Goal: Task Accomplishment & Management: Use online tool/utility

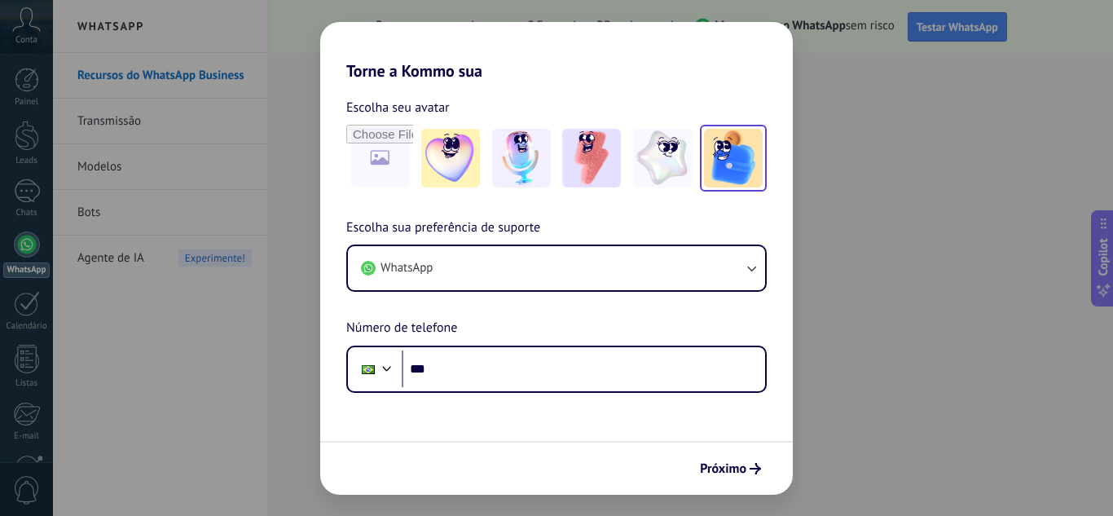
click at [730, 169] on img at bounding box center [733, 158] width 59 height 59
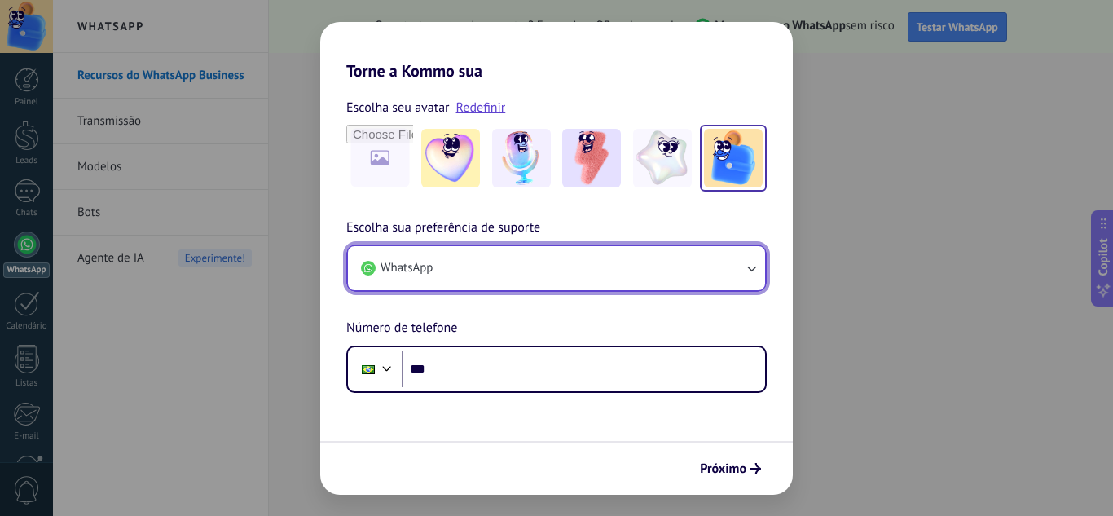
click at [407, 263] on span "WhatsApp" at bounding box center [406, 268] width 52 height 16
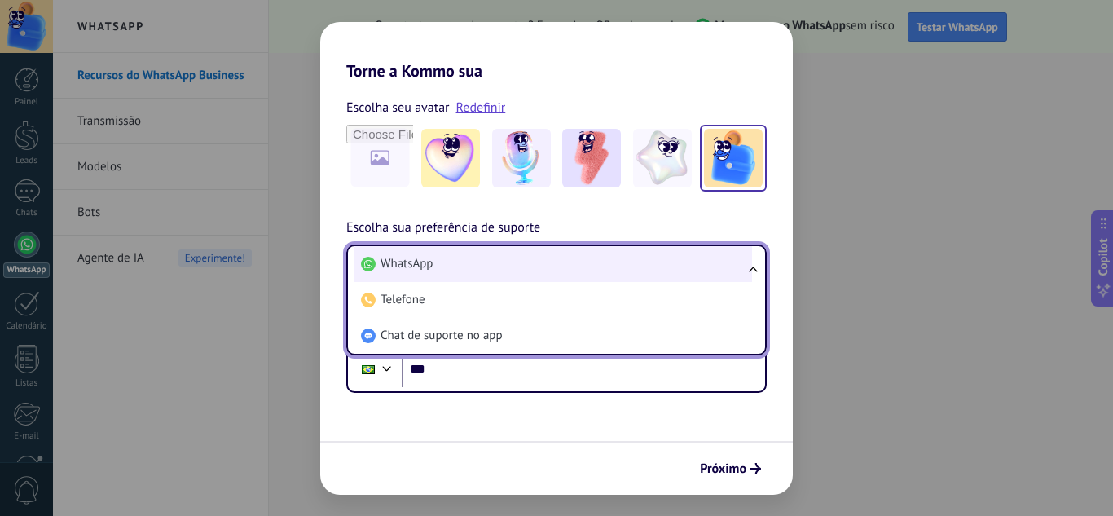
click at [398, 266] on span "WhatsApp" at bounding box center [406, 264] width 52 height 16
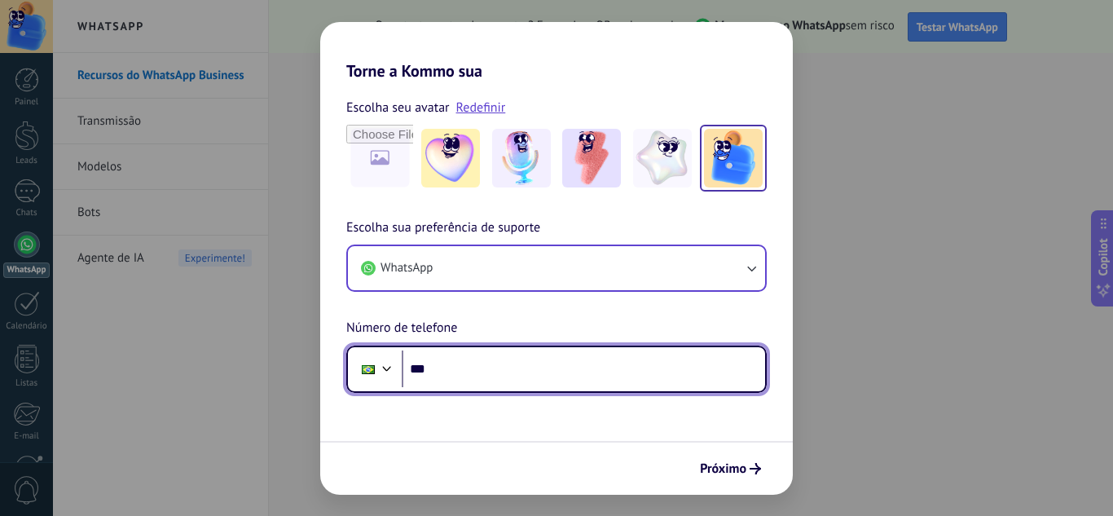
click at [439, 363] on input "***" at bounding box center [583, 368] width 363 height 37
type input "**********"
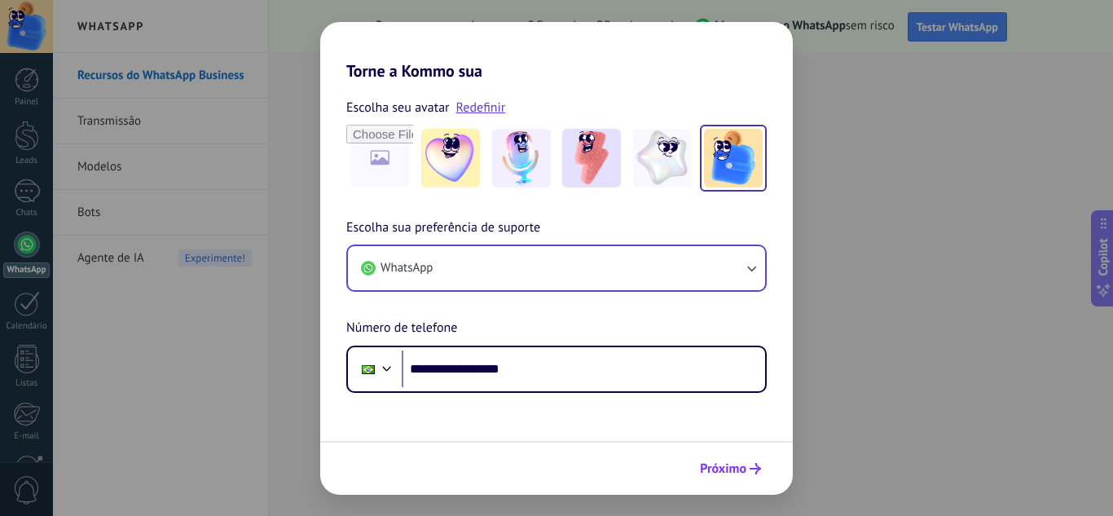
click at [720, 469] on span "Próximo" at bounding box center [723, 468] width 46 height 11
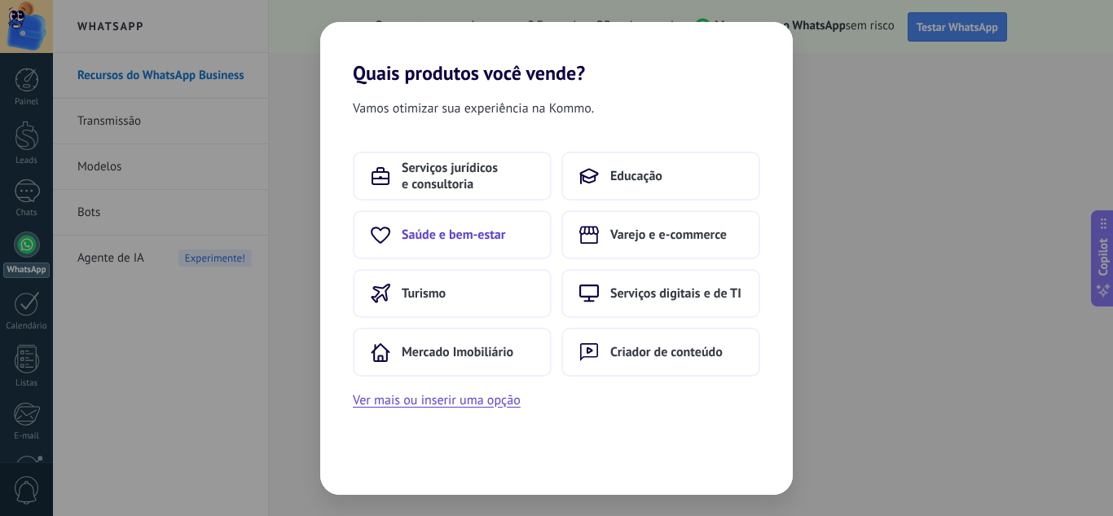
click at [486, 239] on span "Saúde e bem-estar" at bounding box center [453, 234] width 103 height 16
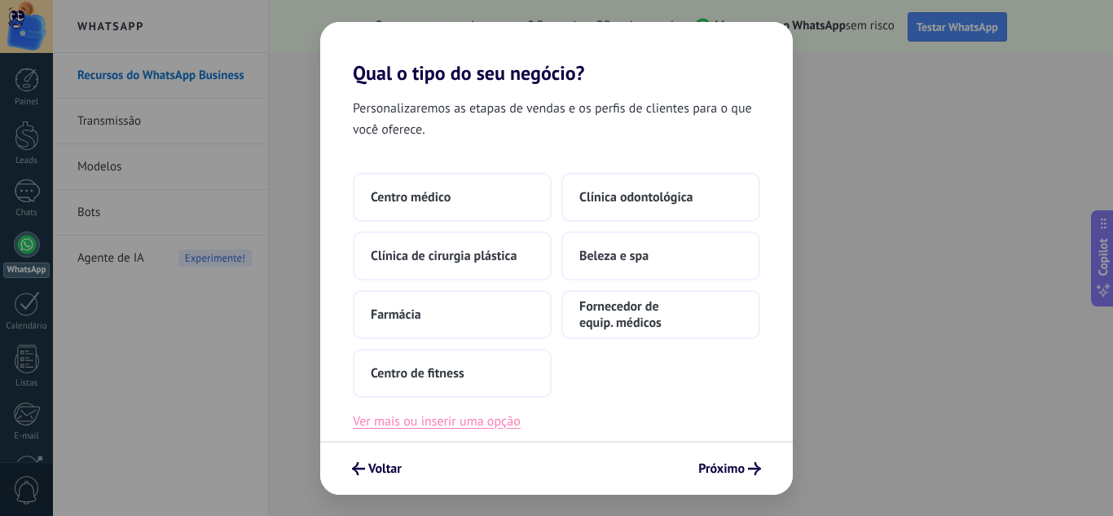
click at [394, 423] on button "Ver mais ou inserir uma opção" at bounding box center [437, 421] width 168 height 21
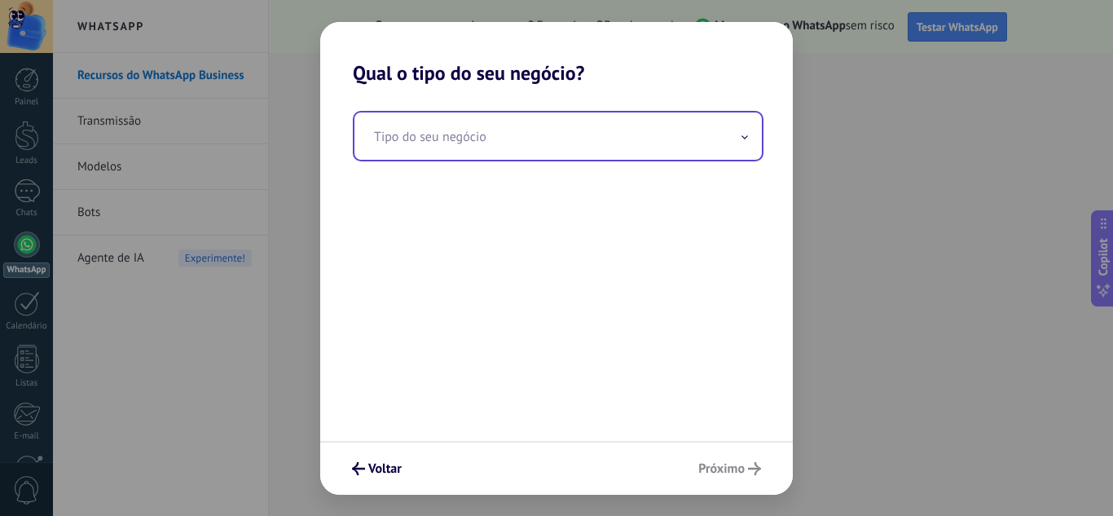
click at [372, 137] on input "text" at bounding box center [557, 135] width 407 height 47
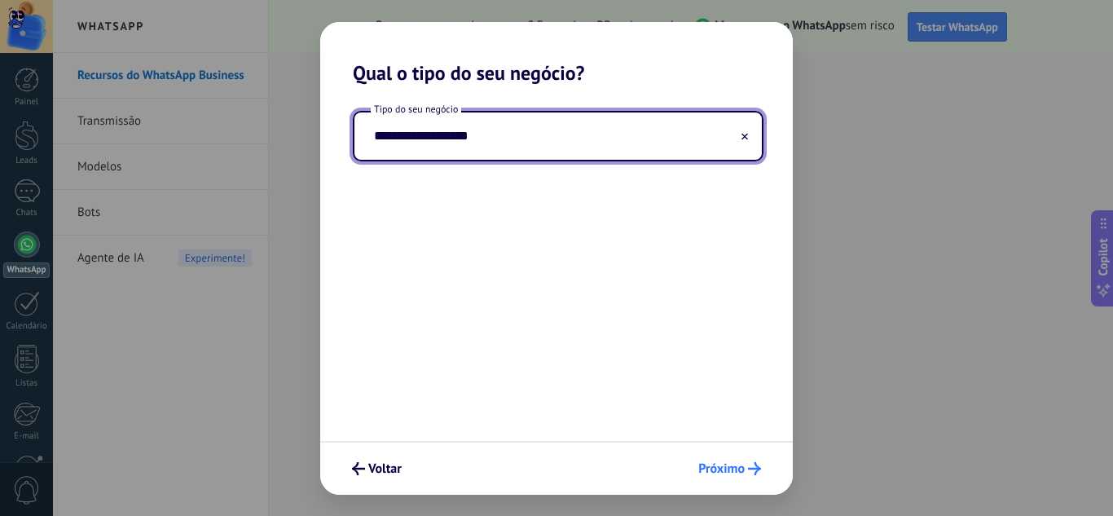
type input "**********"
click at [717, 468] on span "Próximo" at bounding box center [721, 468] width 46 height 11
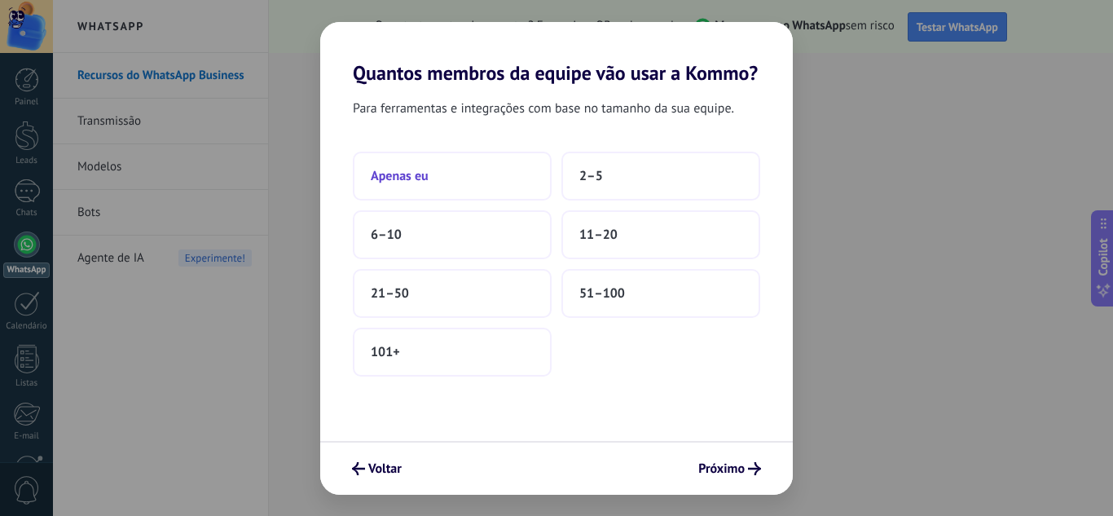
click at [461, 182] on button "Apenas eu" at bounding box center [452, 176] width 199 height 49
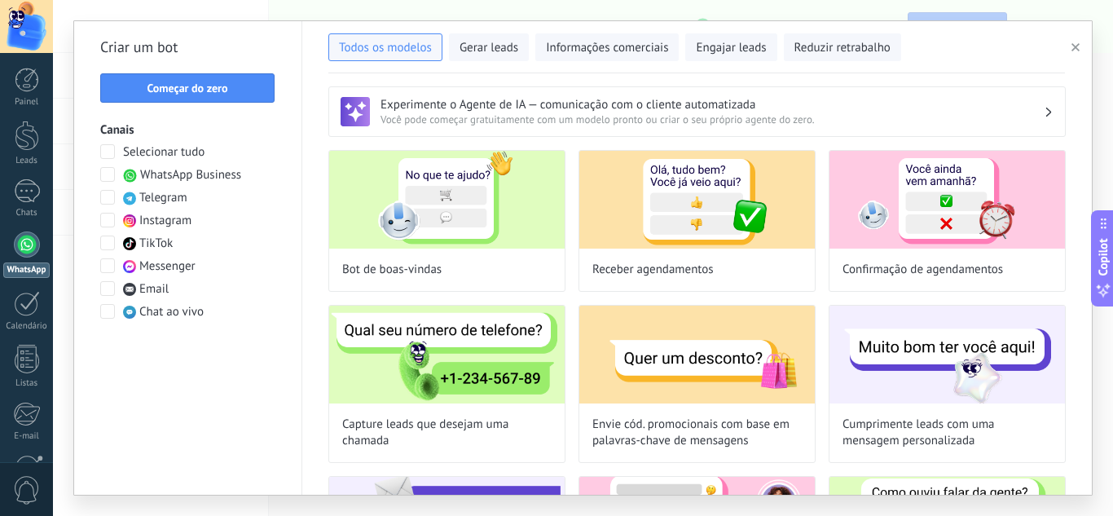
click at [106, 151] on span at bounding box center [107, 151] width 15 height 15
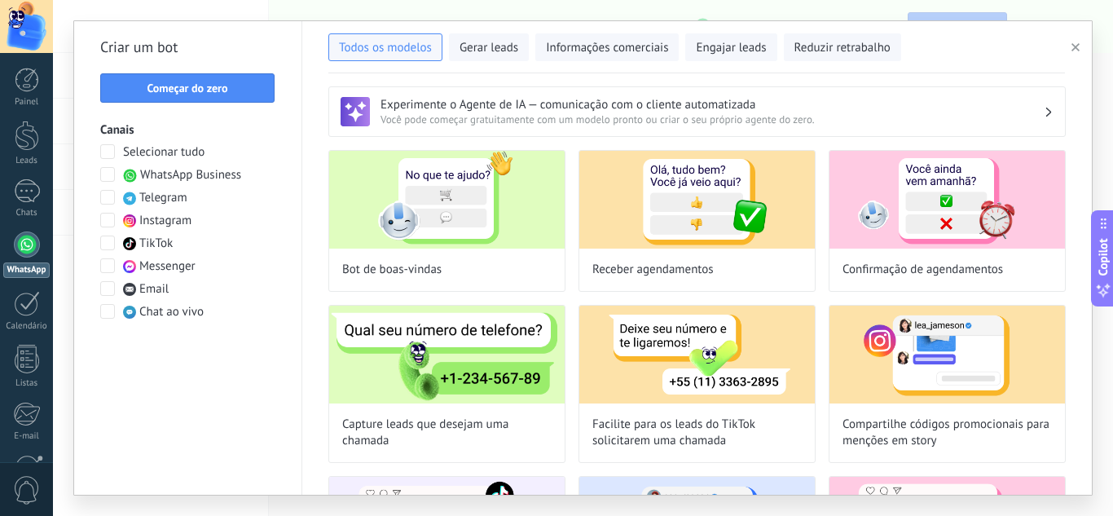
click at [106, 151] on span at bounding box center [107, 151] width 15 height 15
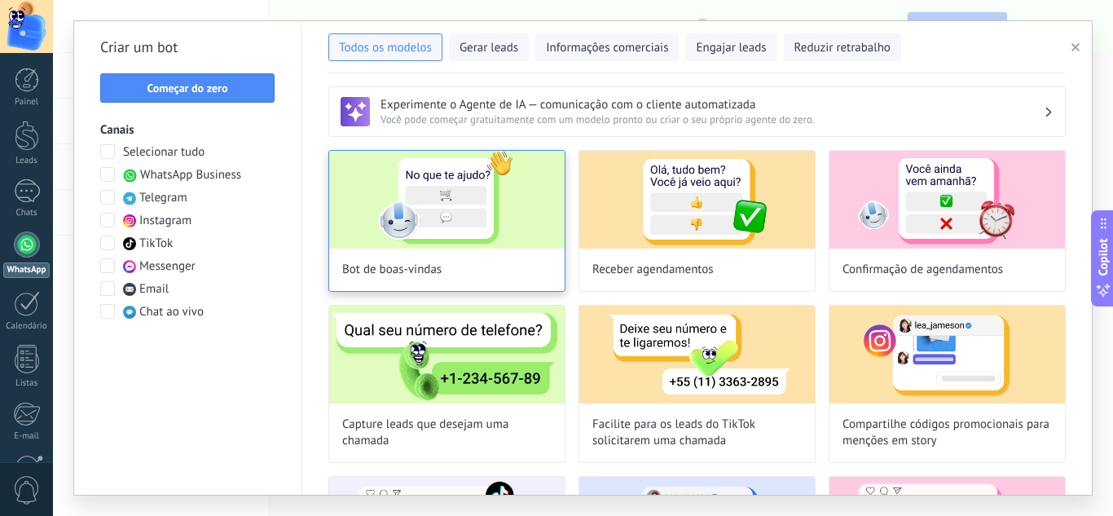
click at [405, 267] on span "Bot de boas-vindas" at bounding box center [391, 269] width 99 height 16
type input "**********"
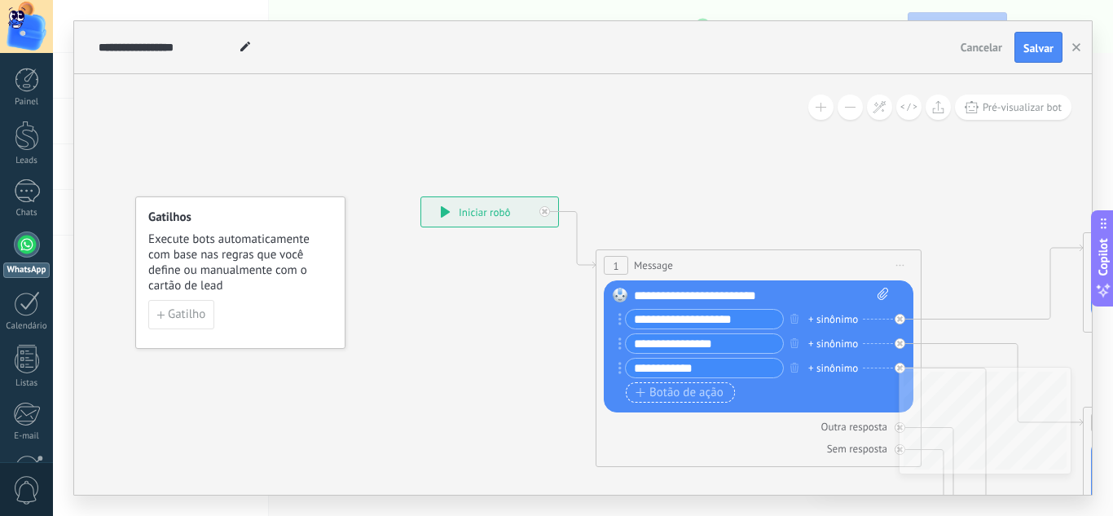
click at [647, 388] on span "Botão de ação" at bounding box center [679, 392] width 88 height 13
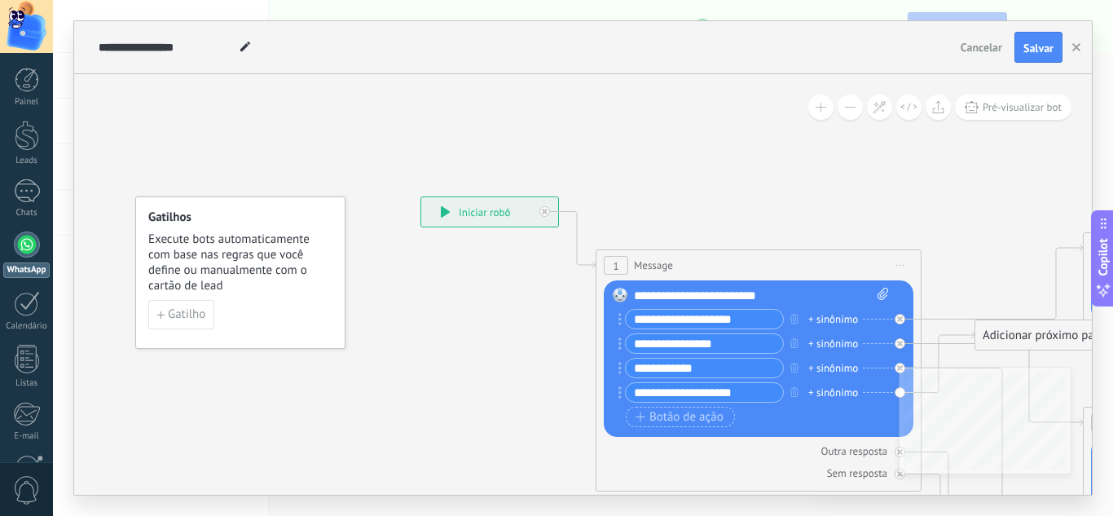
click at [464, 218] on div "**********" at bounding box center [489, 211] width 137 height 29
click at [749, 393] on input "**********" at bounding box center [704, 392] width 157 height 19
click at [744, 393] on input "**********" at bounding box center [704, 392] width 157 height 19
type input "*"
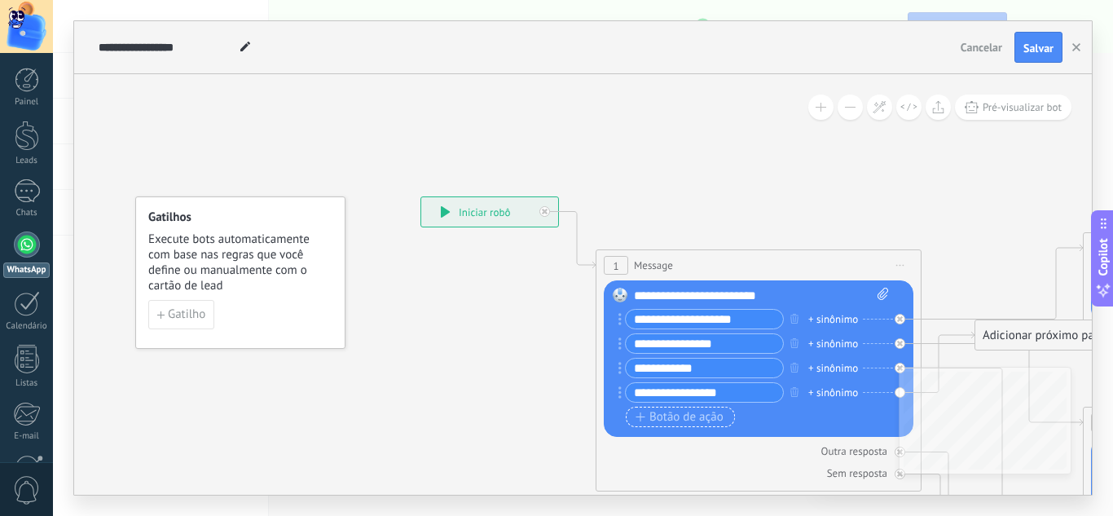
type input "**********"
click at [708, 421] on span "Botão de ação" at bounding box center [679, 417] width 88 height 13
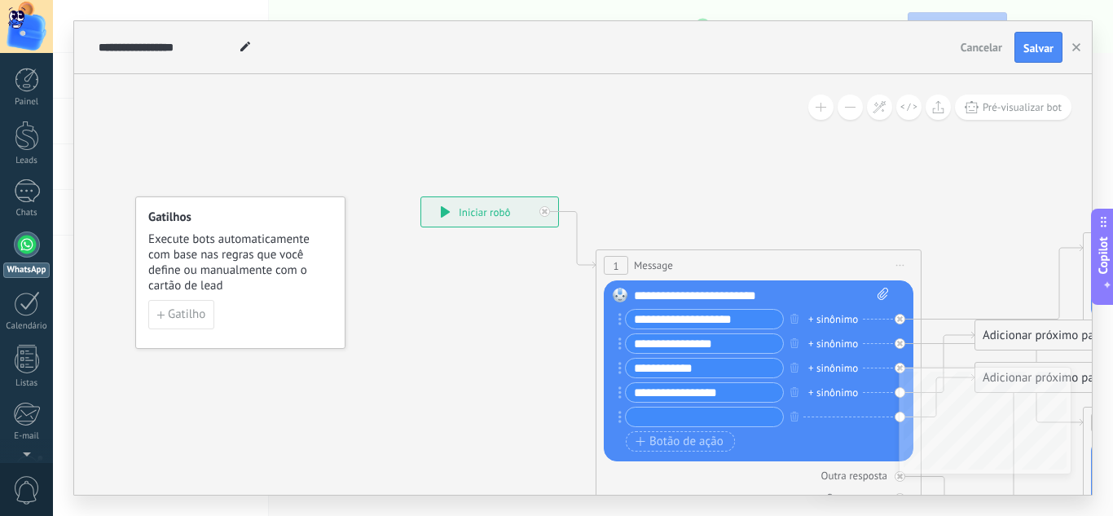
click at [1112, 273] on button "Copilot" at bounding box center [1102, 257] width 23 height 96
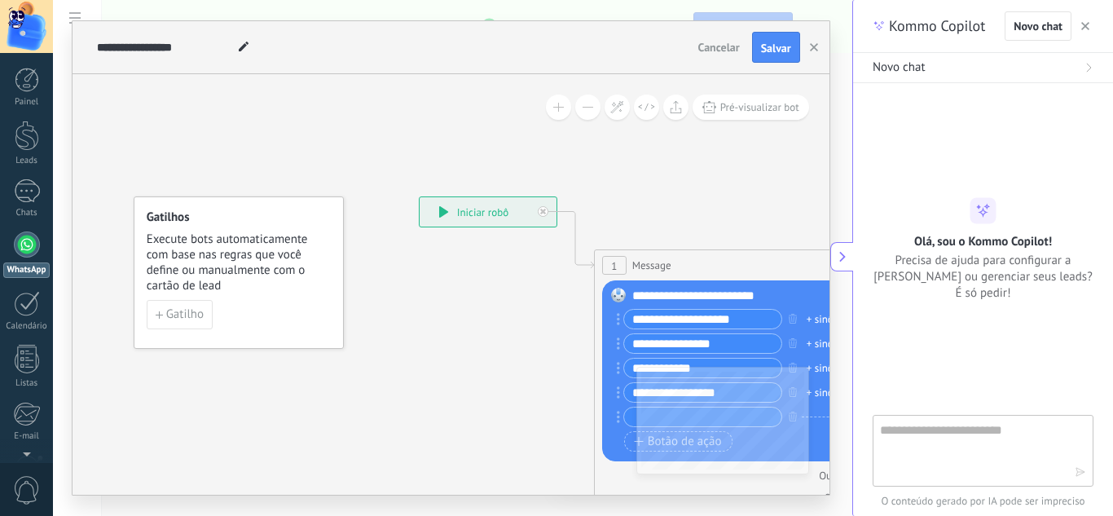
click at [904, 434] on textarea at bounding box center [971, 449] width 183 height 59
type textarea "**********"
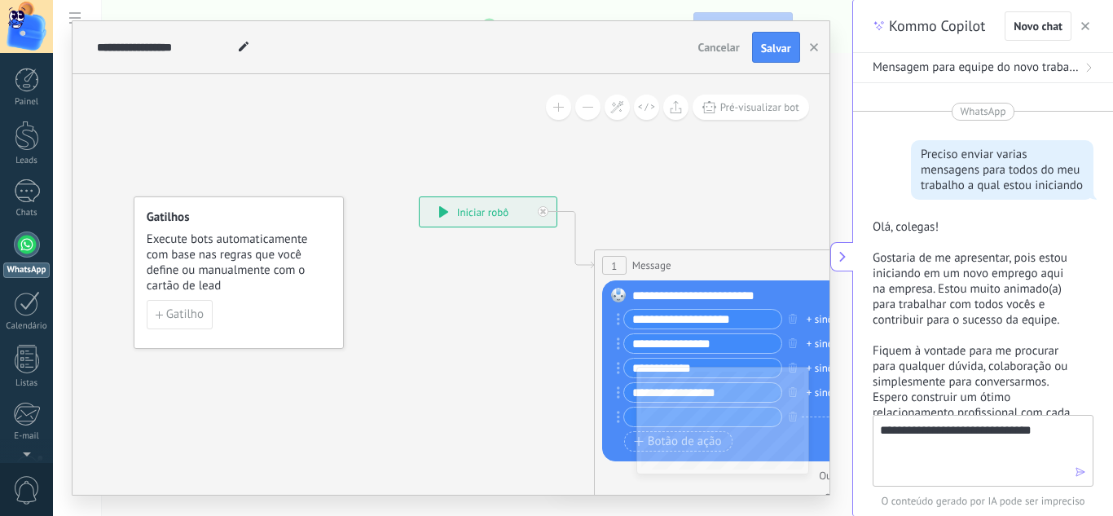
scroll to position [179, 0]
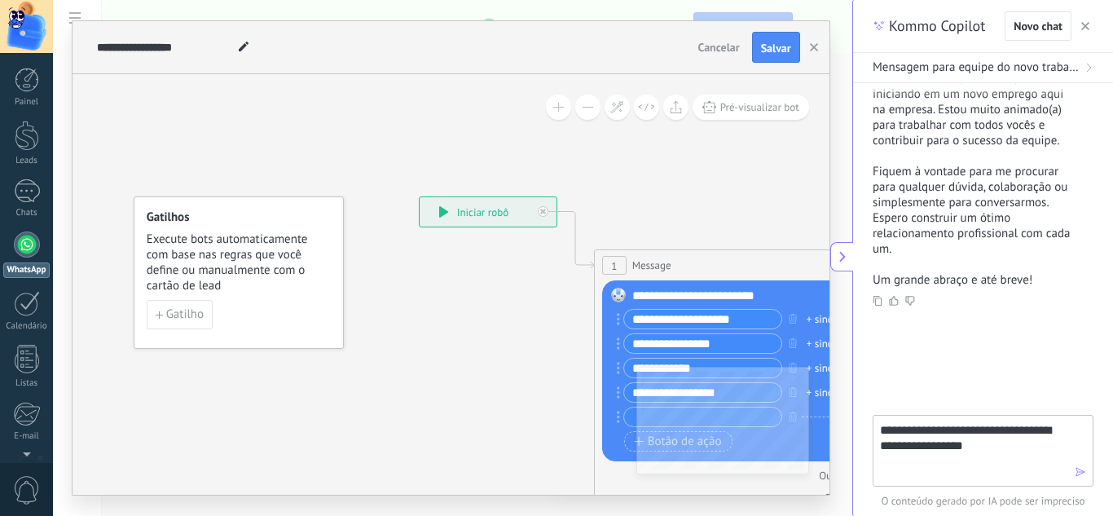
type textarea "**********"
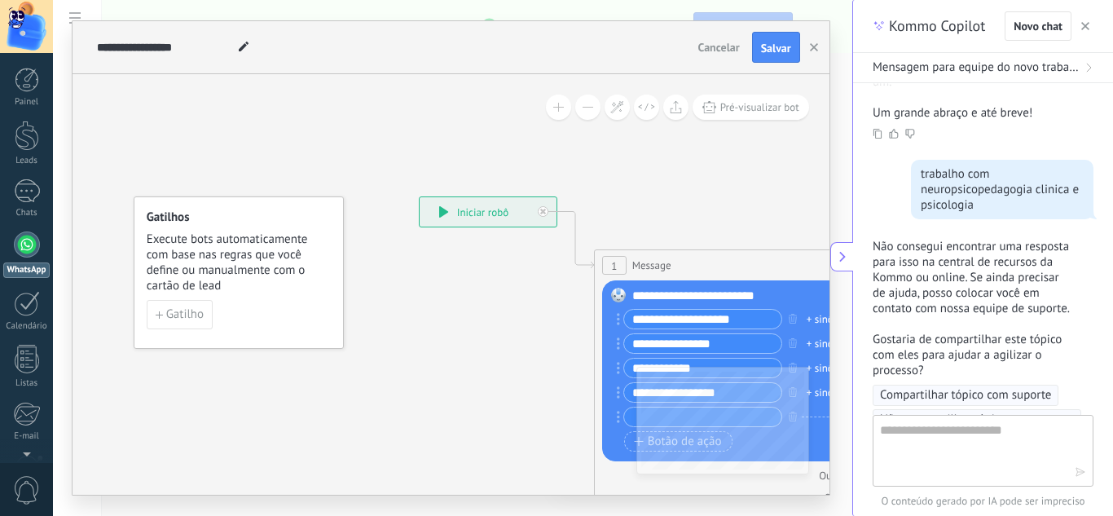
scroll to position [345, 0]
click at [1048, 36] on button "Novo chat" at bounding box center [1037, 25] width 67 height 29
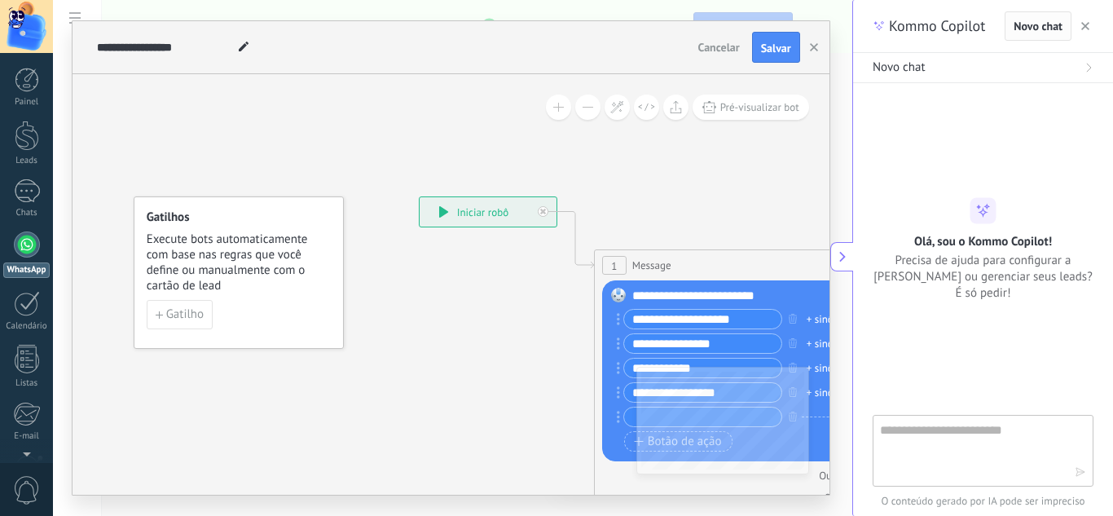
scroll to position [0, 0]
click at [916, 440] on textarea at bounding box center [971, 449] width 183 height 59
click at [783, 58] on button "Salvar" at bounding box center [776, 47] width 48 height 31
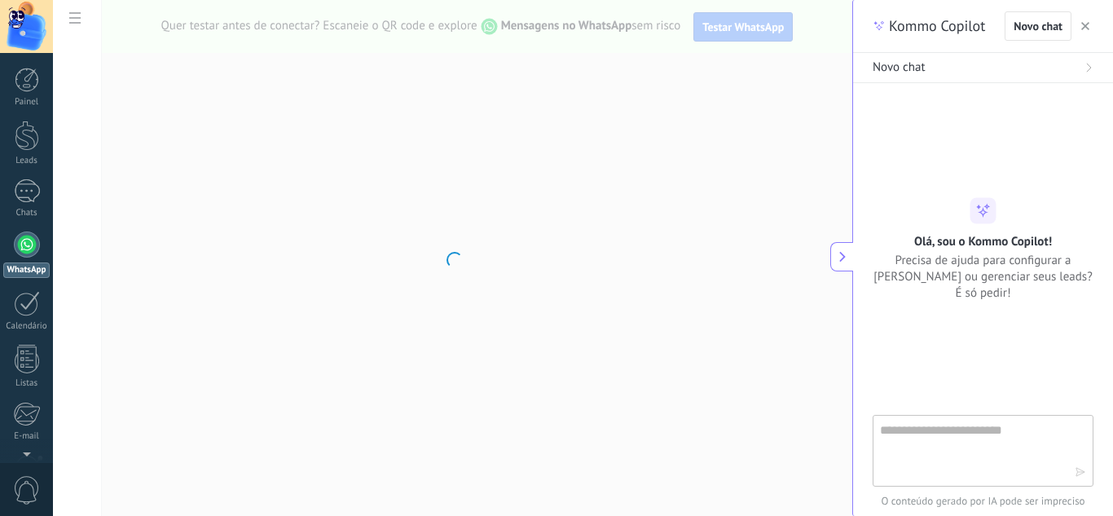
scroll to position [162, 0]
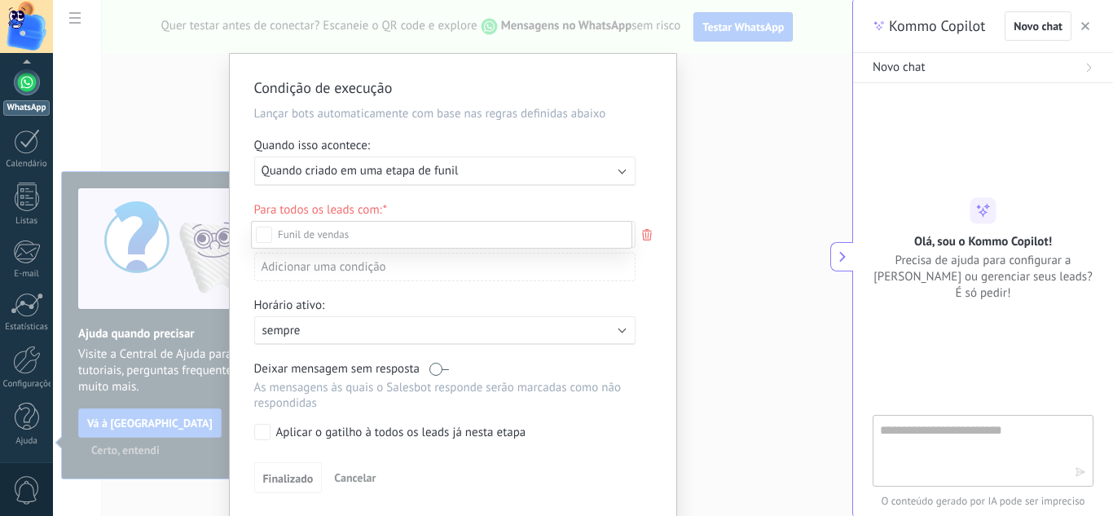
click at [420, 142] on div at bounding box center [583, 258] width 1060 height 516
click at [364, 170] on span "Quando criado em uma etapa de funil" at bounding box center [359, 170] width 197 height 15
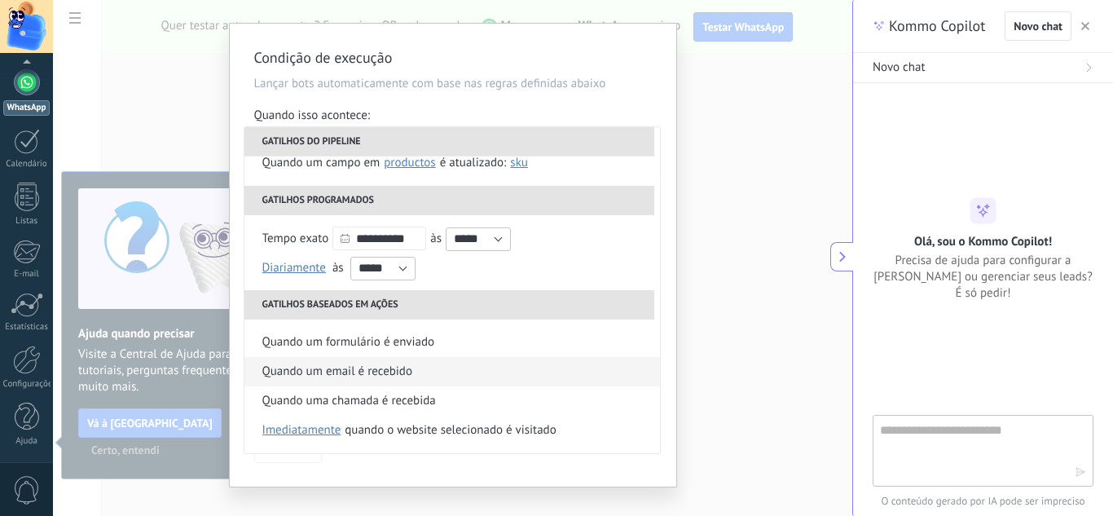
scroll to position [55, 0]
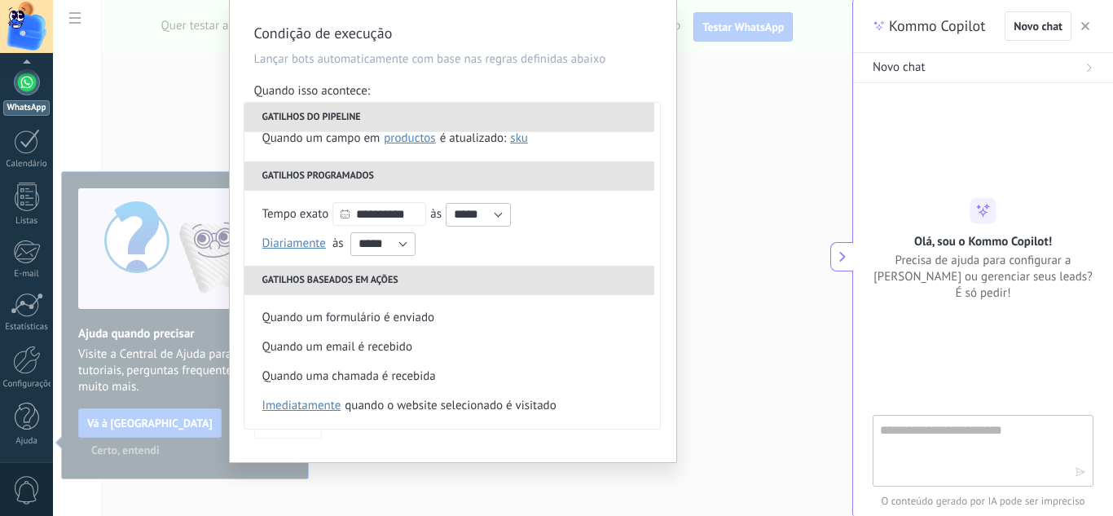
click at [723, 82] on div "**********" at bounding box center [452, 258] width 799 height 516
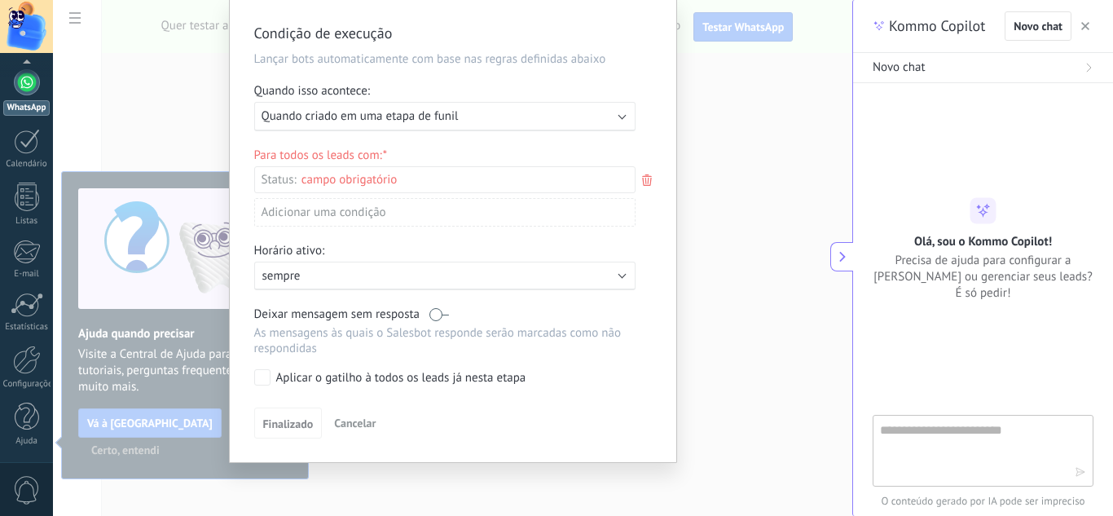
click at [738, 41] on div "Condição de execução Lançar bots automaticamente com base nas regras definidas …" at bounding box center [452, 258] width 799 height 516
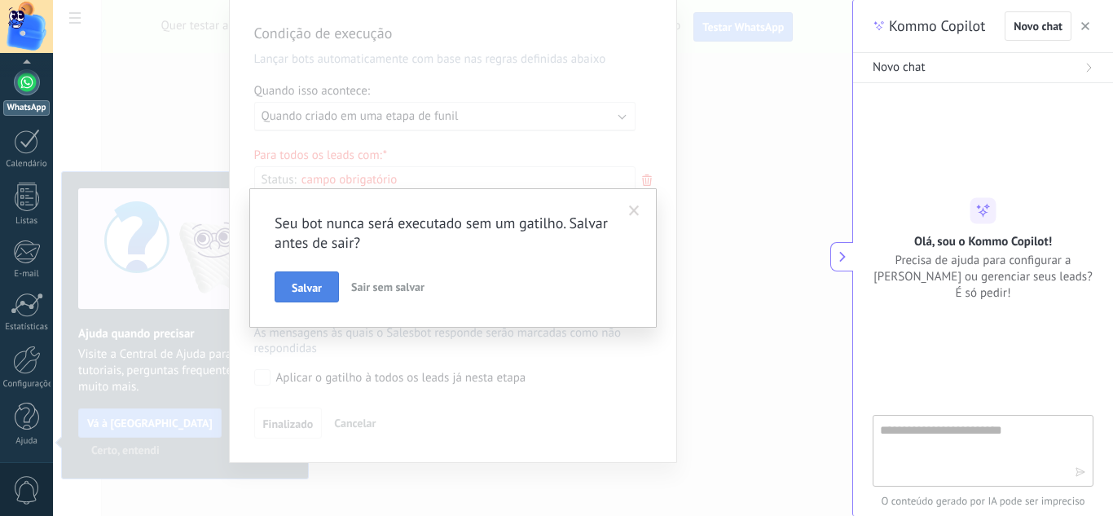
click at [310, 284] on span "Salvar" at bounding box center [307, 287] width 30 height 11
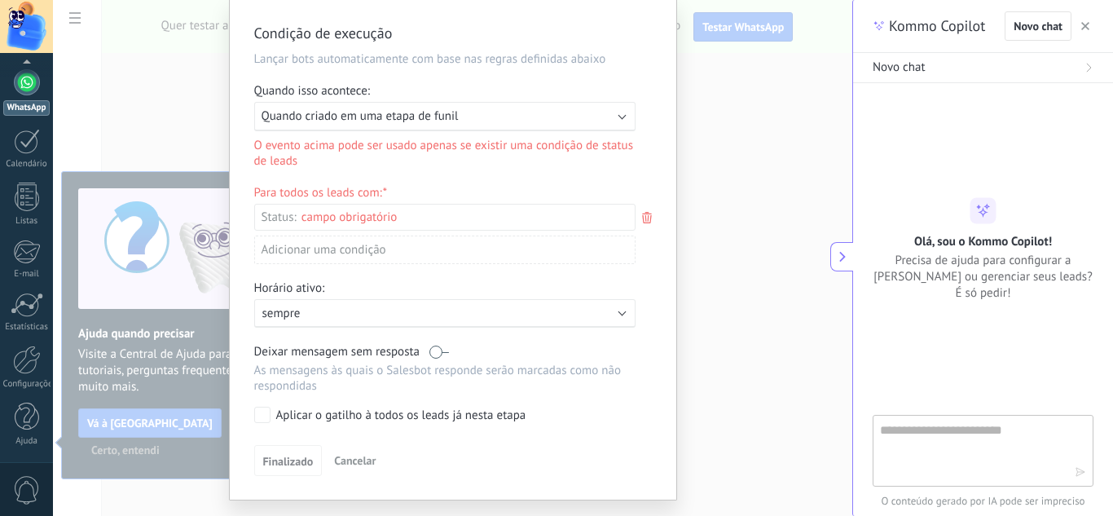
click at [275, 312] on p "sempre" at bounding box center [404, 312] width 285 height 15
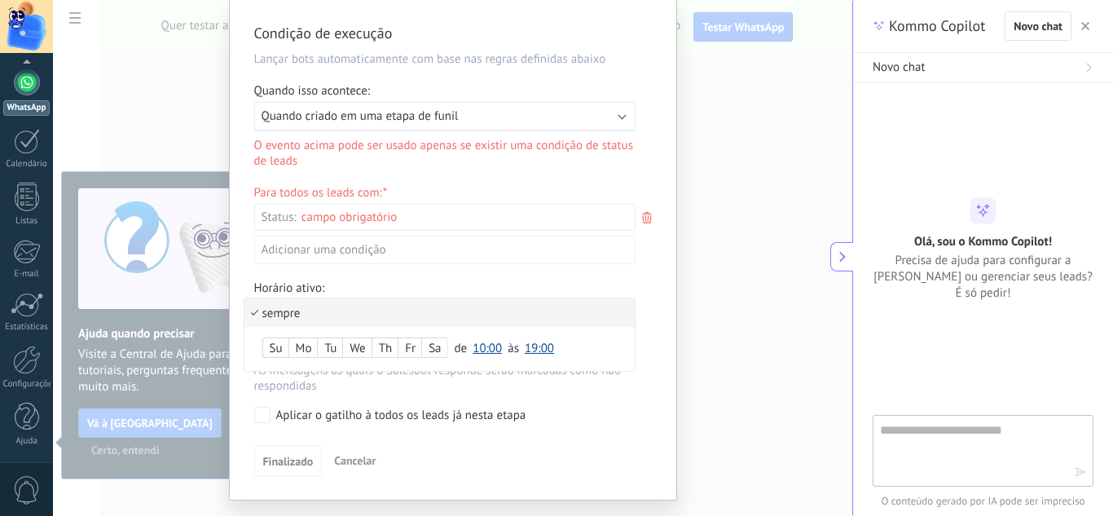
click at [366, 153] on div at bounding box center [453, 249] width 446 height 500
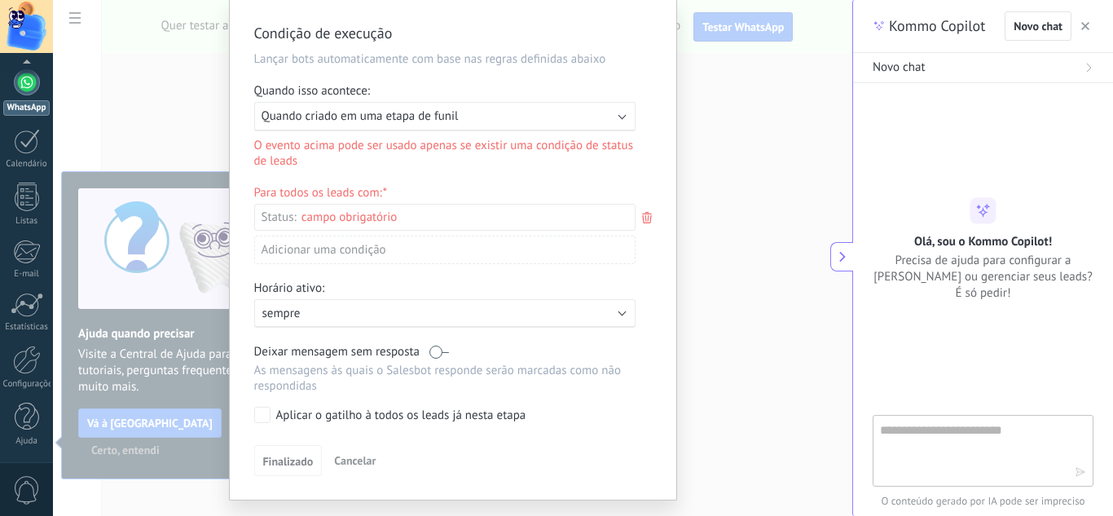
click at [0, 0] on div "Leads de entrada Contato inicial Discussões Tomada de decisão Discussão de cont…" at bounding box center [0, 0] width 0 height 0
click at [620, 116] on div at bounding box center [583, 258] width 1060 height 516
click at [620, 116] on b at bounding box center [621, 115] width 8 height 8
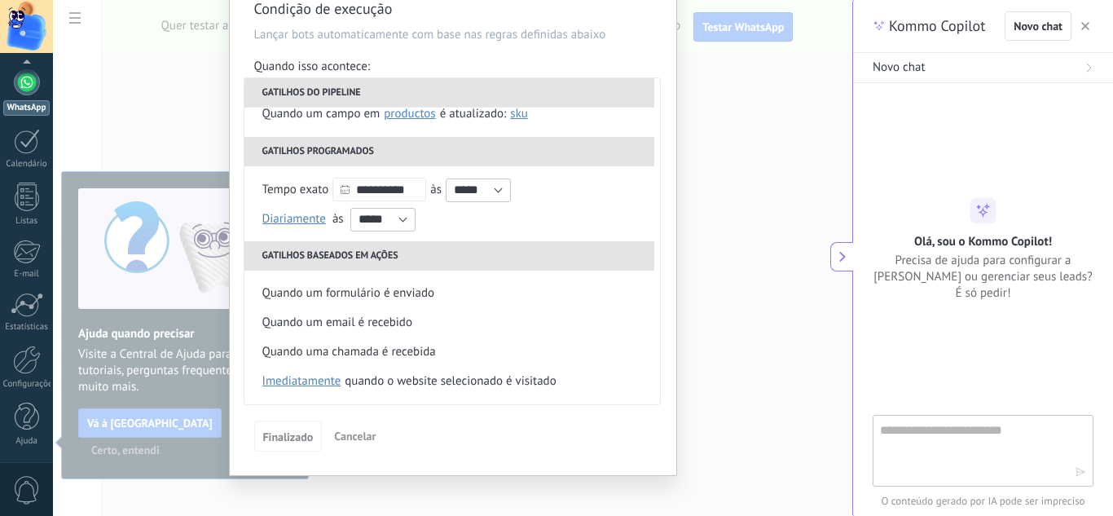
scroll to position [92, 0]
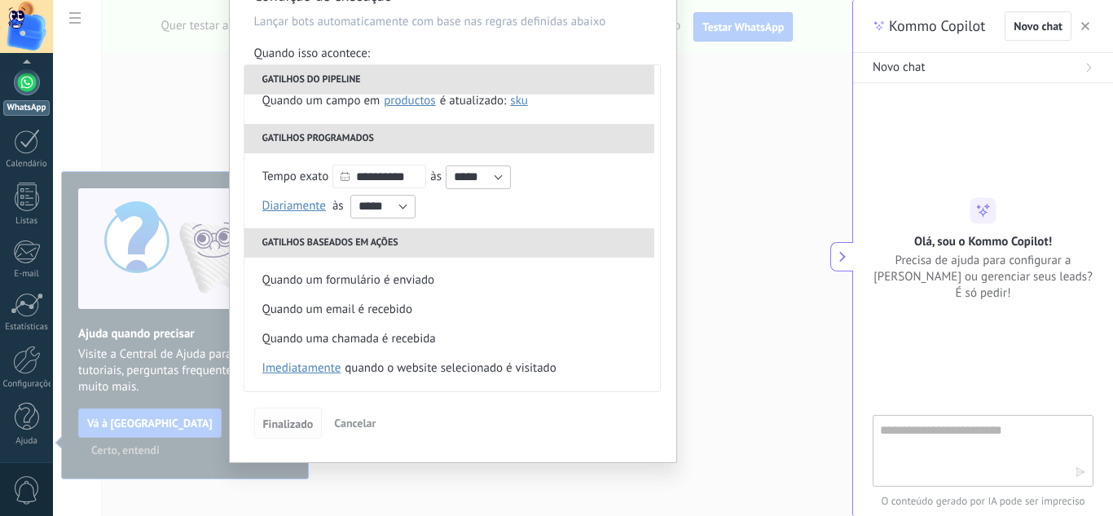
click at [285, 427] on span "Finalizado" at bounding box center [288, 423] width 51 height 11
click at [661, 130] on div "**********" at bounding box center [453, 212] width 446 height 500
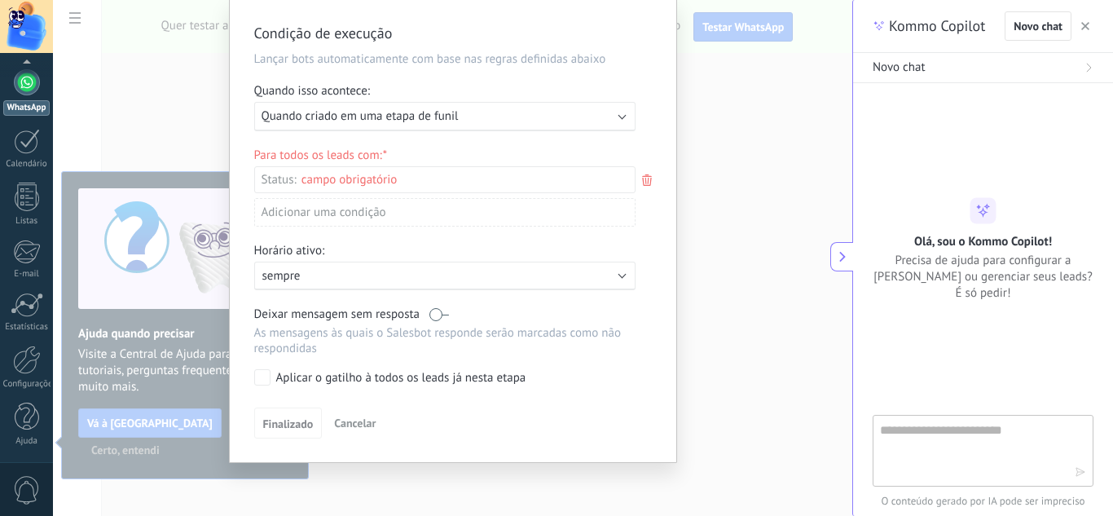
scroll to position [55, 0]
click at [688, 91] on div "Condição de execução Lançar bots automaticamente com base nas regras definidas …" at bounding box center [452, 258] width 799 height 516
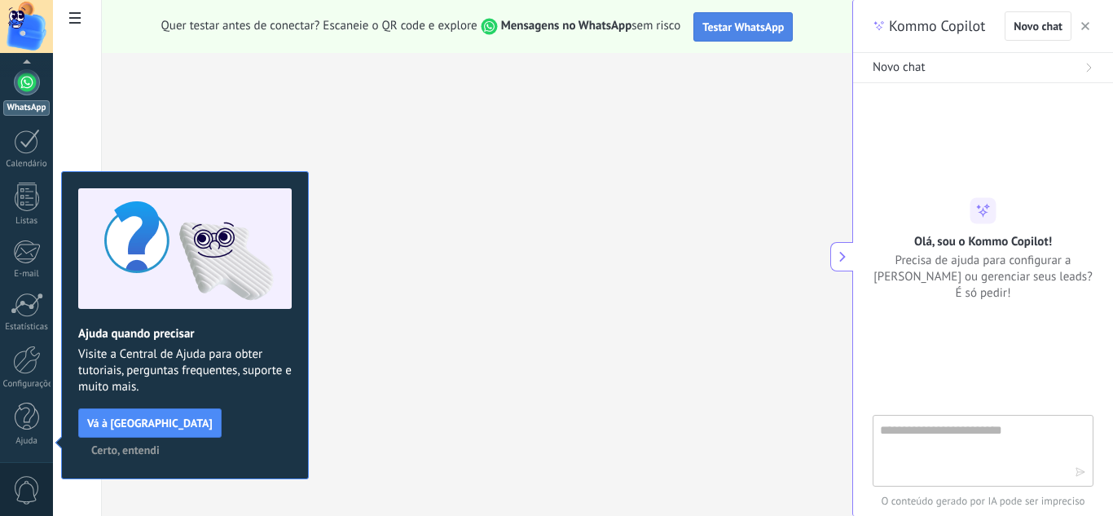
click at [741, 24] on span "Testar WhatsApp" at bounding box center [742, 27] width 81 height 15
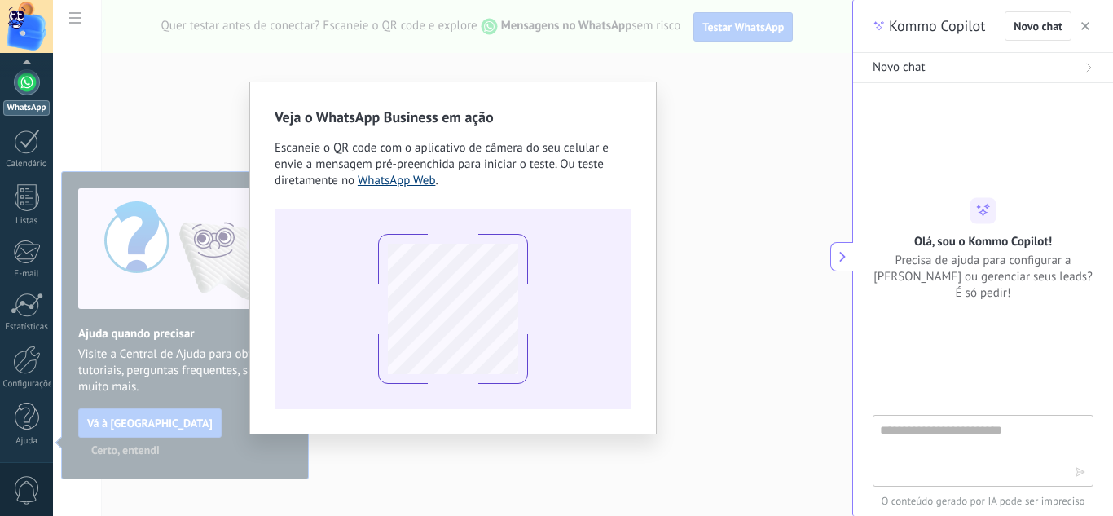
click at [390, 182] on link "WhatsApp Web" at bounding box center [397, 180] width 78 height 15
click at [732, 113] on div "Veja o WhatsApp Business em ação Escaneie o QR code com o aplicativo de câmera …" at bounding box center [452, 258] width 799 height 516
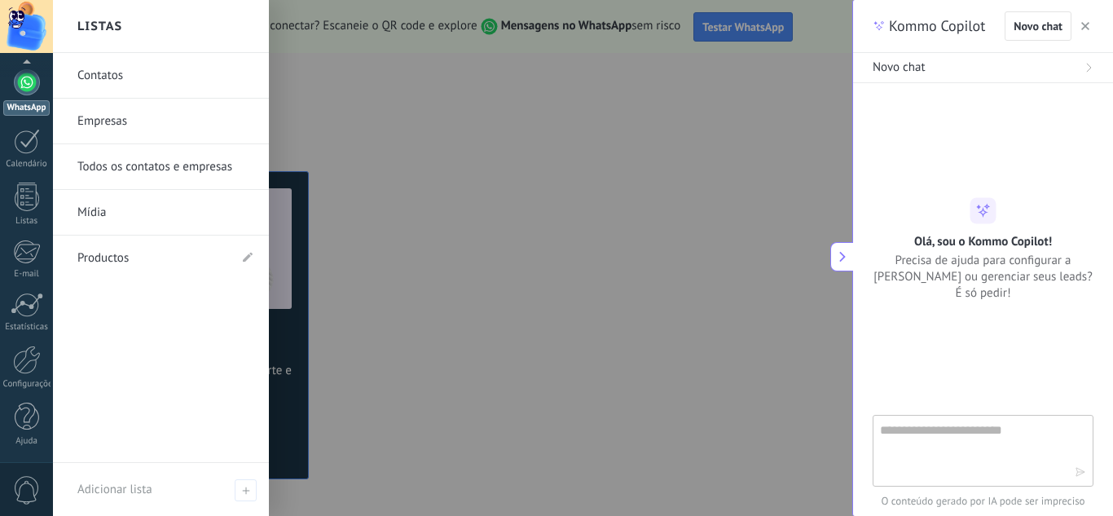
click at [26, 100] on div "WhatsApp" at bounding box center [26, 107] width 46 height 15
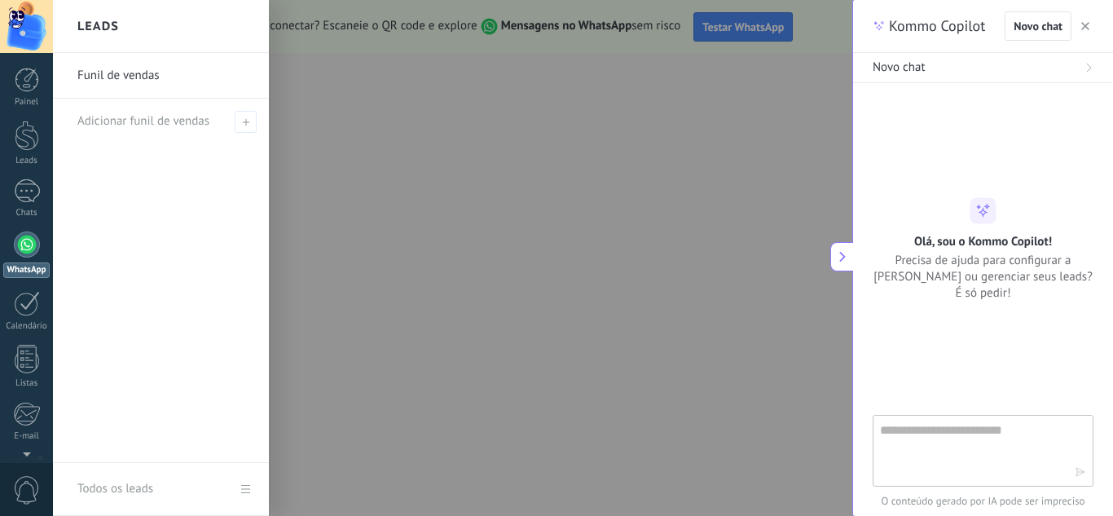
click at [569, 386] on div at bounding box center [609, 258] width 1113 height 516
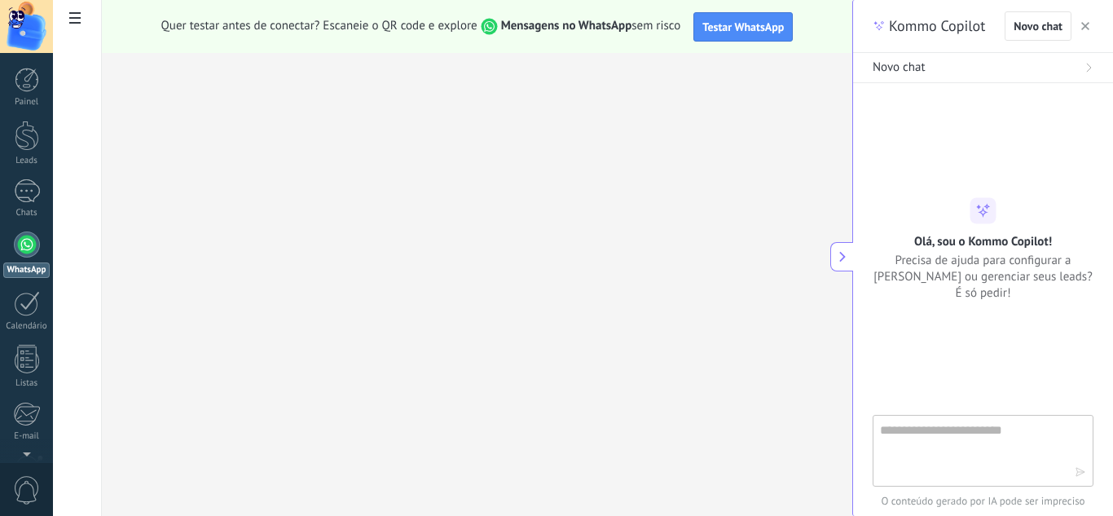
click at [897, 152] on div at bounding box center [982, 259] width 221 height 312
click at [32, 268] on div "WhatsApp" at bounding box center [26, 269] width 46 height 15
click at [25, 94] on link "Painel" at bounding box center [26, 88] width 53 height 40
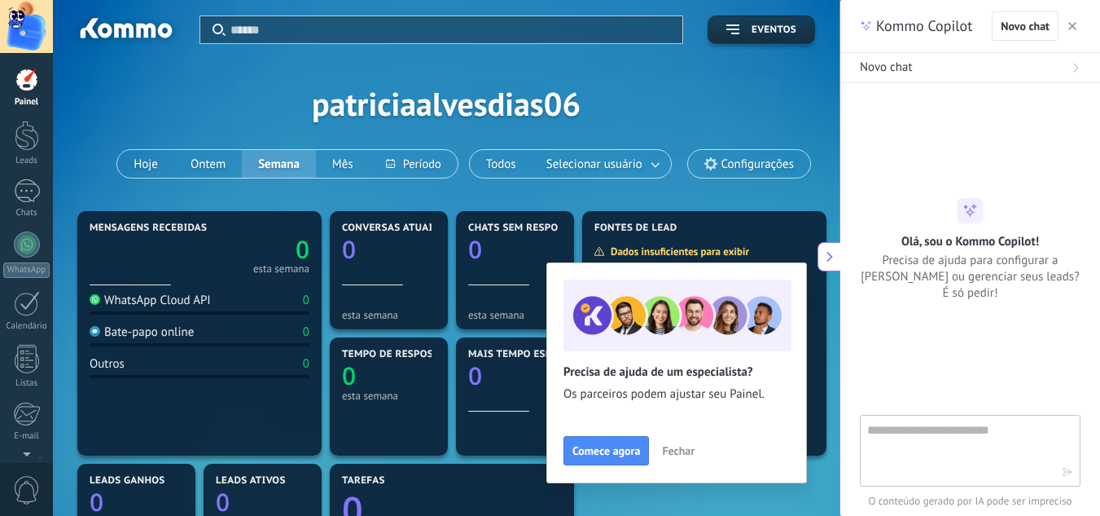
click at [677, 95] on div "Aplicar Eventos patriciaalvesdias06 Hoje Ontem Semana Mês Todos Selecionar usuá…" at bounding box center [446, 103] width 738 height 207
click at [611, 453] on span "Comece agora" at bounding box center [607, 450] width 68 height 11
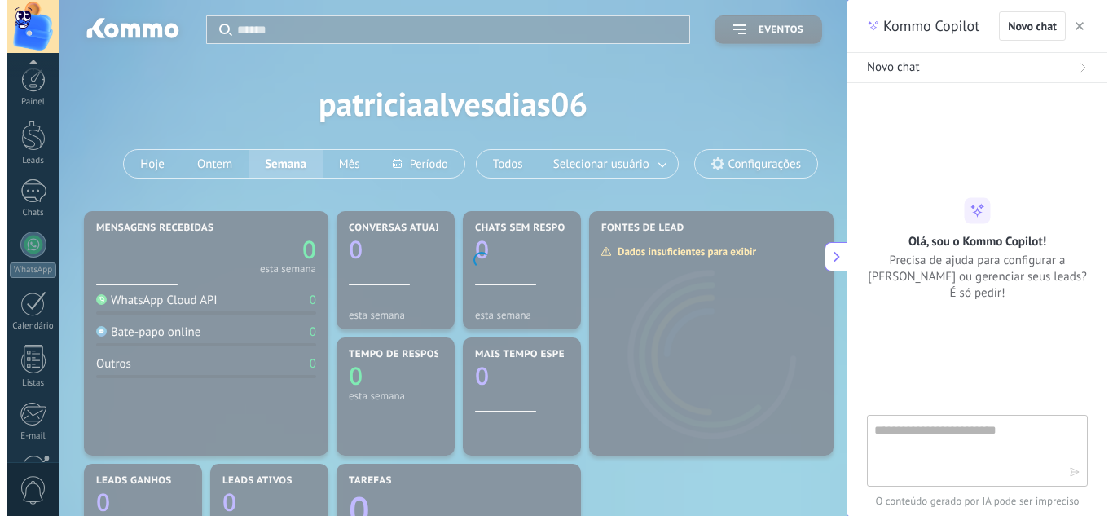
scroll to position [162, 0]
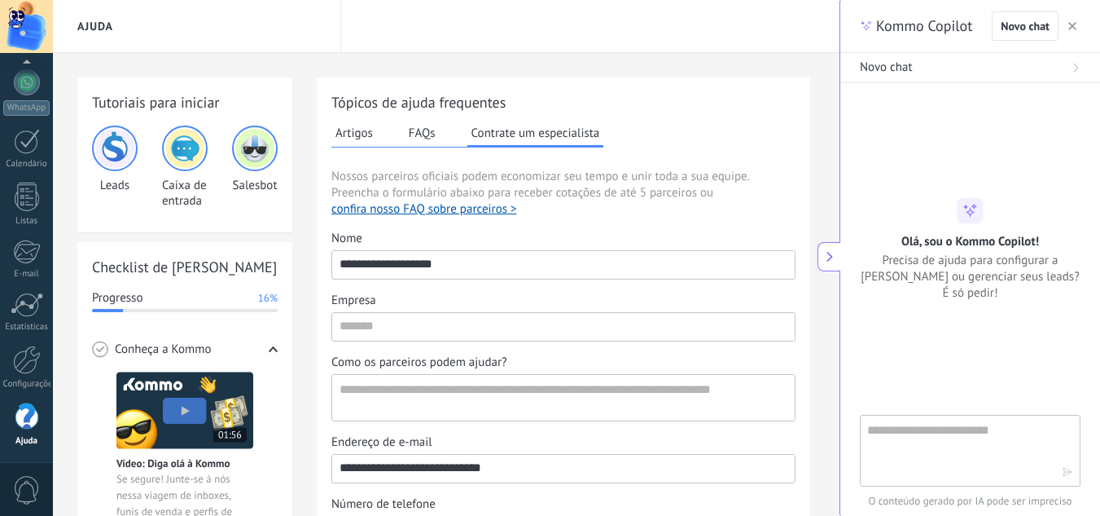
click at [116, 158] on img at bounding box center [114, 148] width 39 height 39
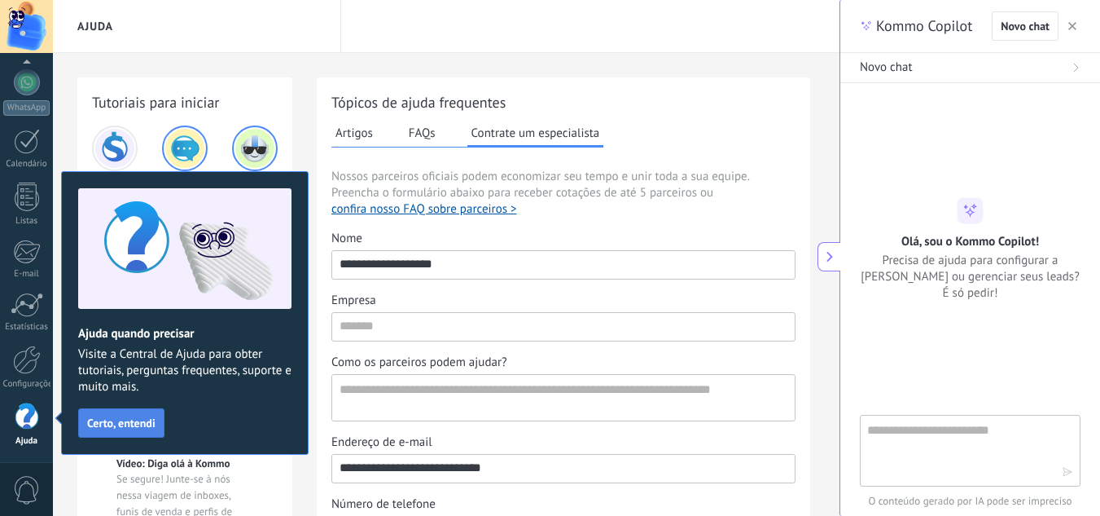
click at [112, 425] on span "Certo, entendi" at bounding box center [121, 422] width 68 height 11
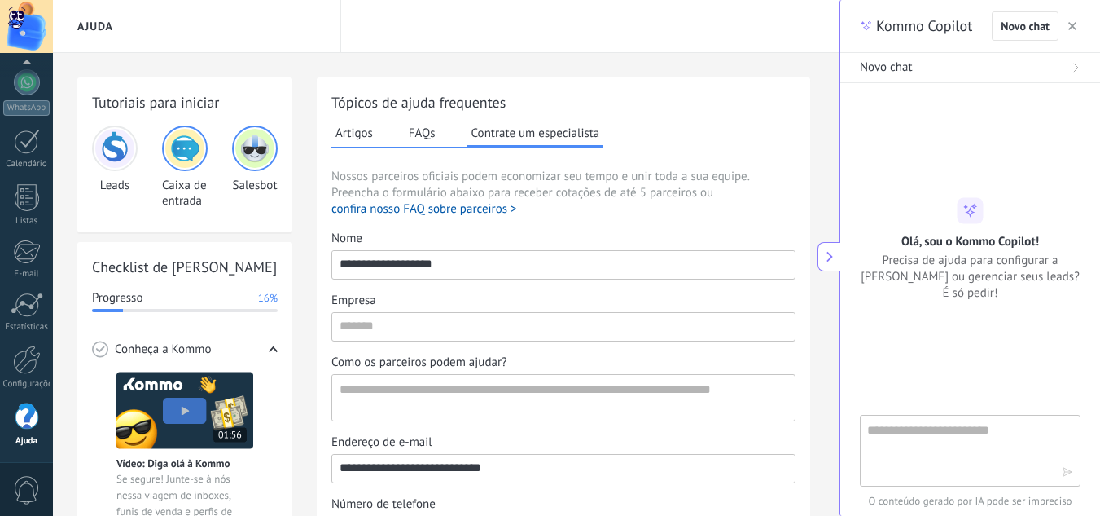
click at [117, 157] on img at bounding box center [114, 148] width 39 height 39
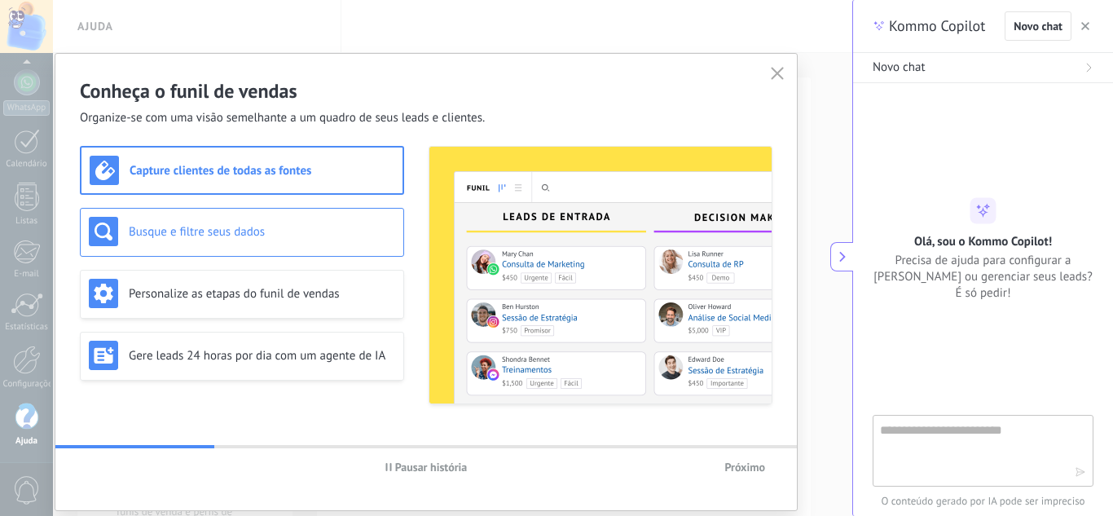
click at [211, 230] on h3 "Busque e filtre seus dados" at bounding box center [262, 231] width 266 height 15
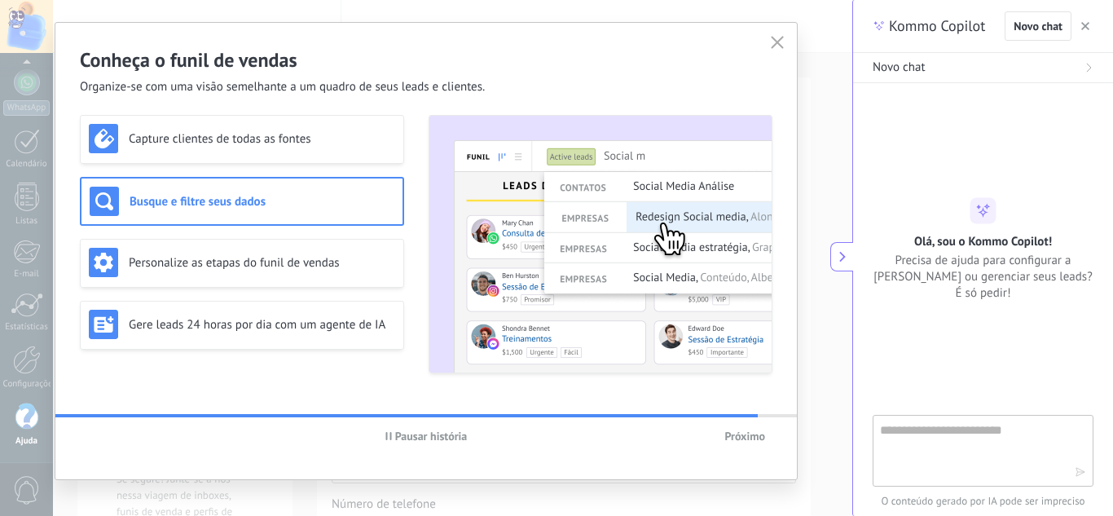
scroll to position [48, 0]
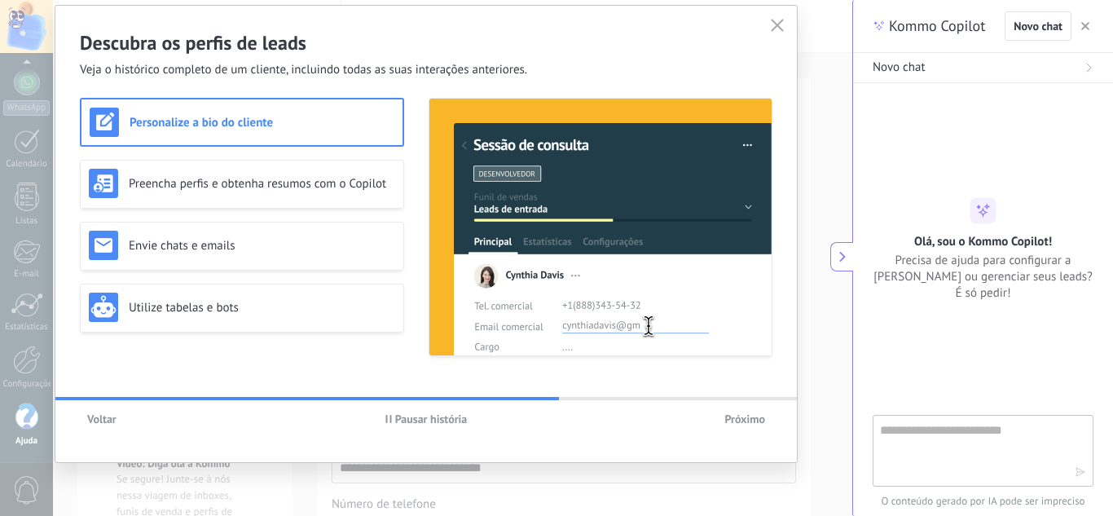
click at [181, 128] on h3 "Personalize a bio do cliente" at bounding box center [262, 122] width 265 height 15
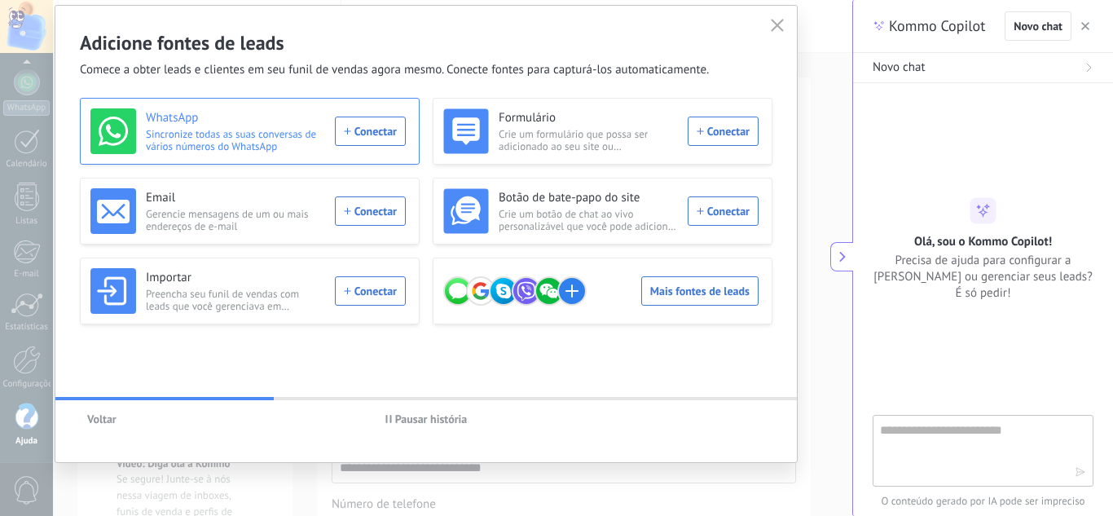
click at [357, 134] on div "WhatsApp Sincronize todas as suas conversas de vários números do WhatsApp Conec…" at bounding box center [247, 131] width 315 height 46
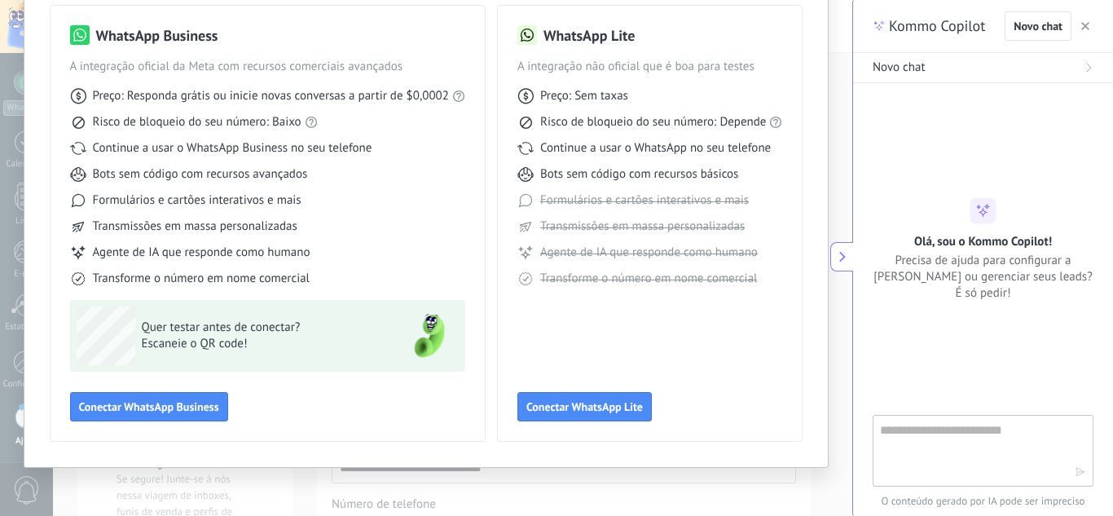
scroll to position [124, 0]
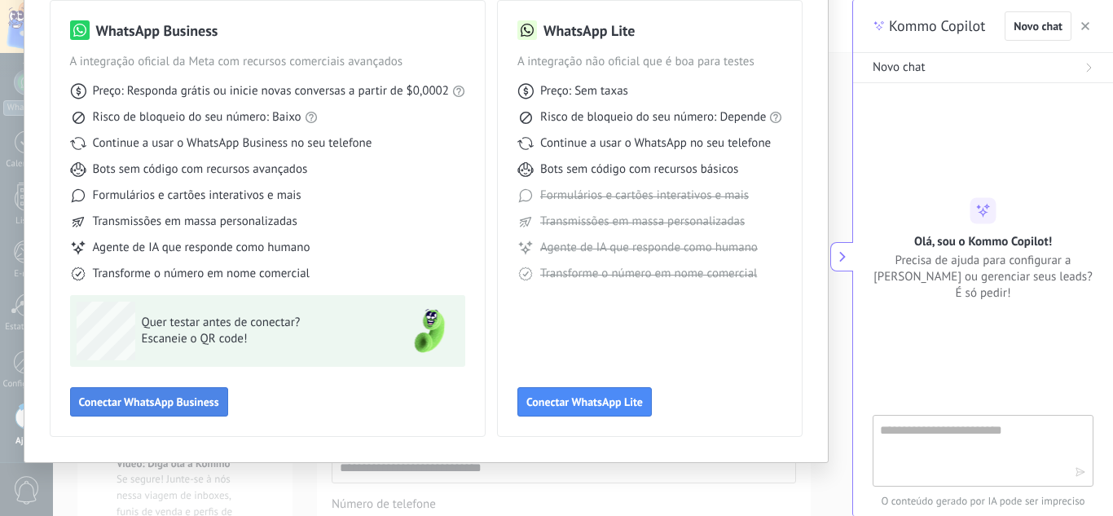
click at [168, 396] on span "Conectar WhatsApp Business" at bounding box center [149, 401] width 140 height 11
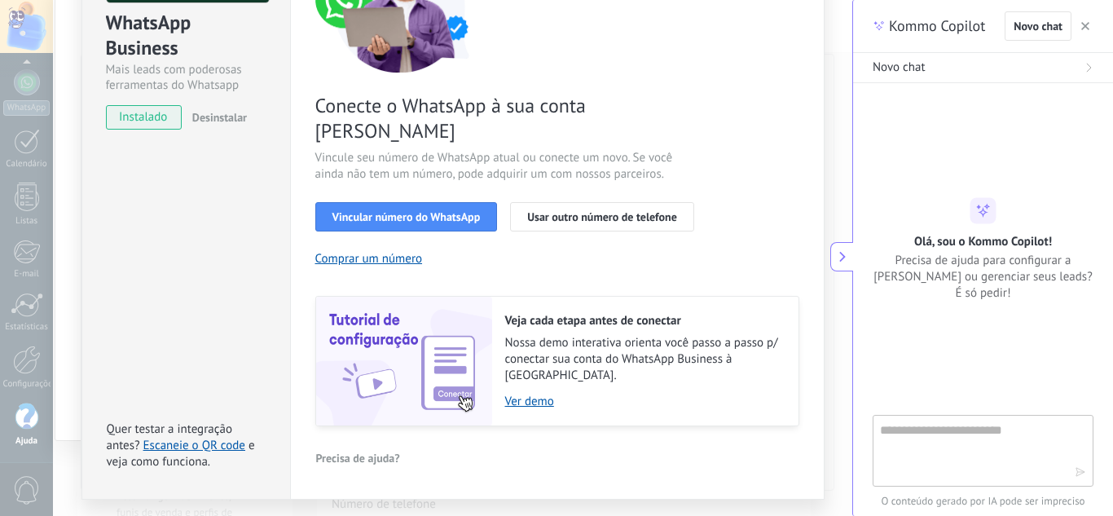
scroll to position [195, 0]
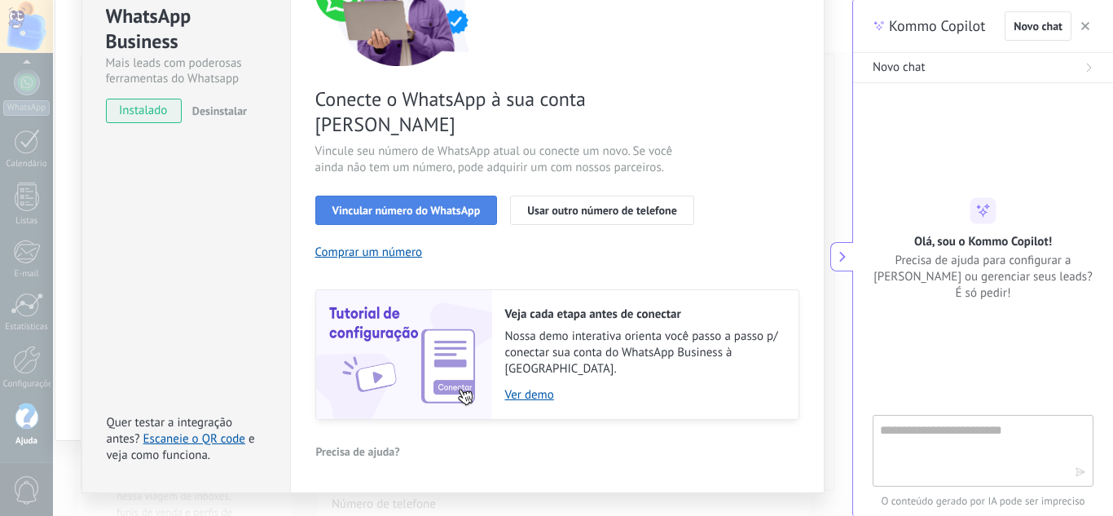
click at [389, 204] on span "Vincular número do WhatsApp" at bounding box center [406, 209] width 148 height 11
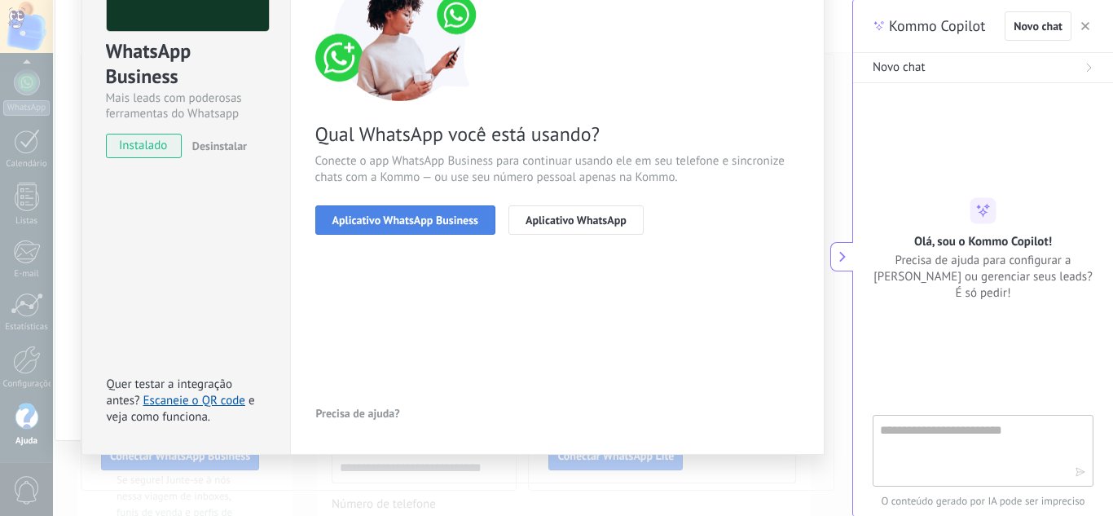
click at [379, 217] on span "Aplicativo WhatsApp Business" at bounding box center [405, 219] width 146 height 11
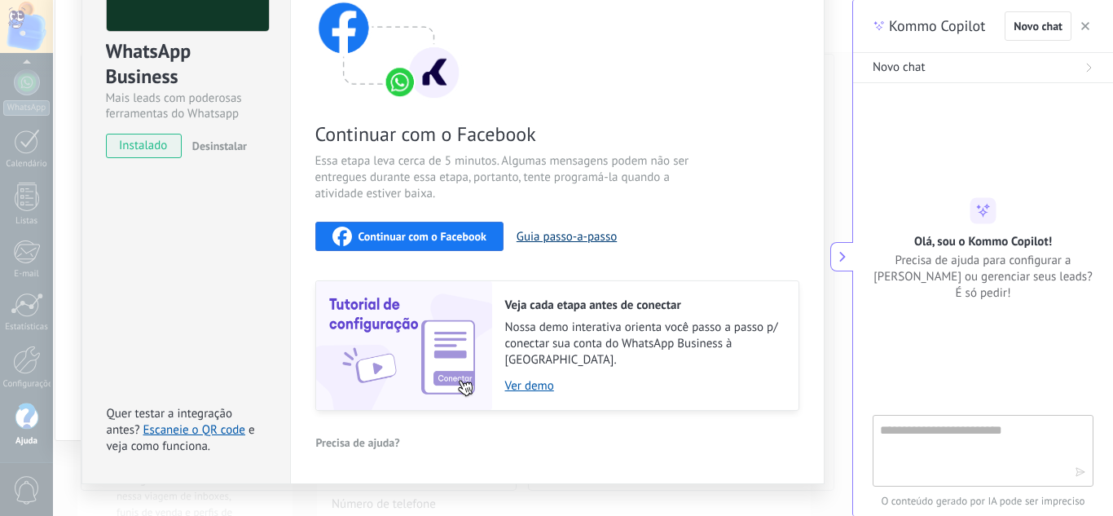
click at [569, 237] on button "Guia passo-a-passo" at bounding box center [566, 236] width 100 height 15
click at [135, 145] on span "instalado" at bounding box center [144, 146] width 74 height 24
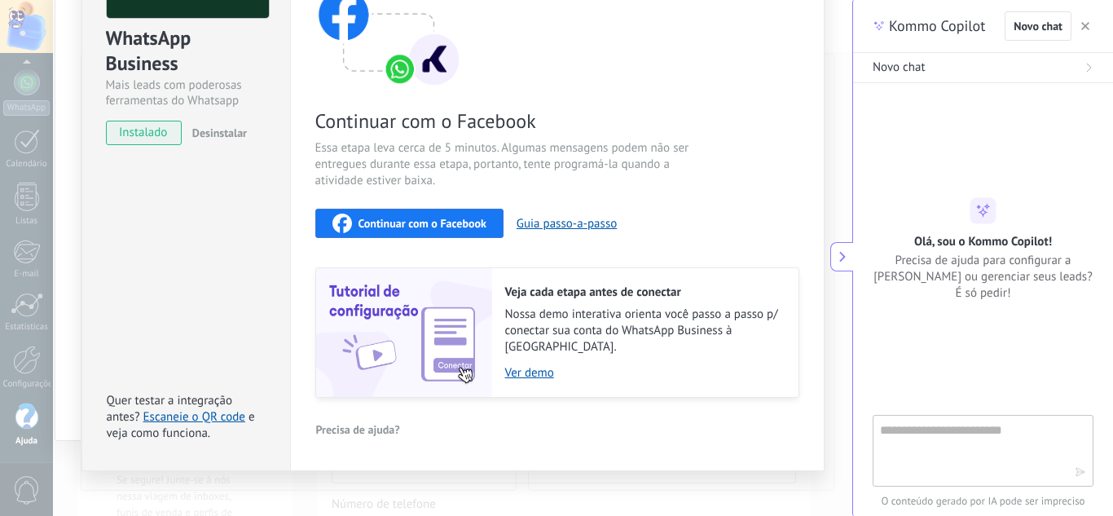
scroll to position [177, 0]
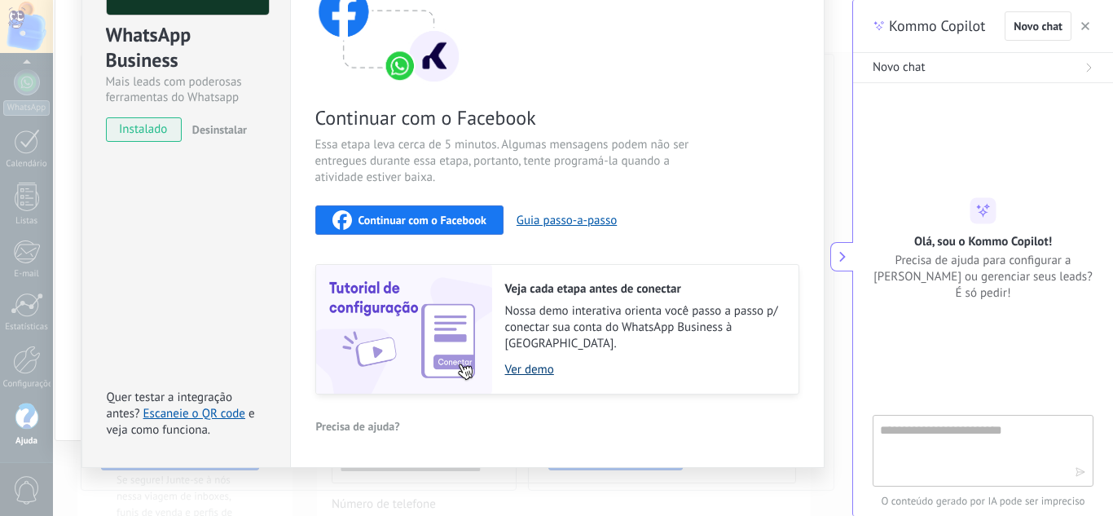
click at [532, 362] on link "Ver demo" at bounding box center [643, 369] width 277 height 15
click at [200, 406] on link "Escaneie o QR code" at bounding box center [194, 413] width 102 height 15
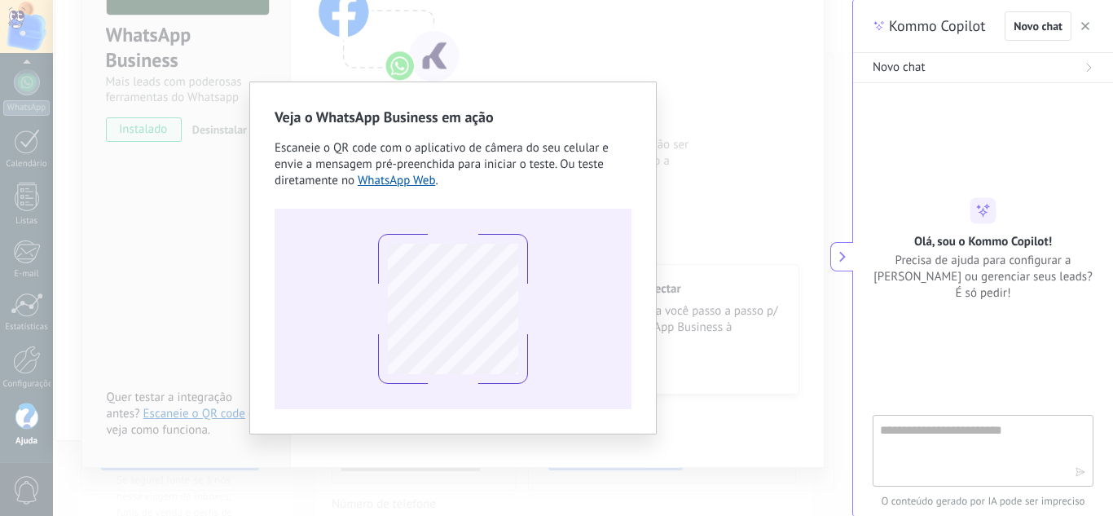
click at [580, 358] on div at bounding box center [453, 309] width 357 height 200
click at [679, 113] on div "Veja o WhatsApp Business em ação Escaneie o QR code com o aplicativo de câmera …" at bounding box center [452, 258] width 799 height 516
